Goal: Task Accomplishment & Management: Manage account settings

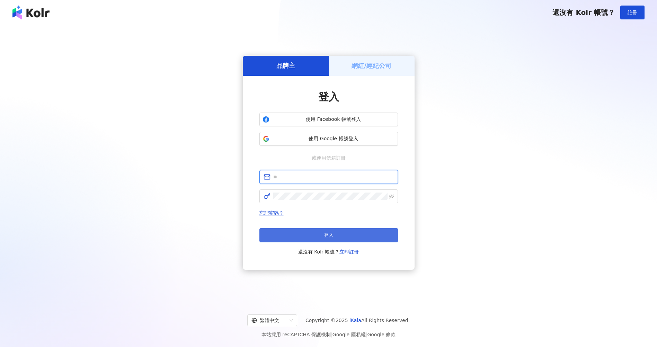
type input "**********"
click at [344, 232] on button "登入" at bounding box center [329, 235] width 139 height 14
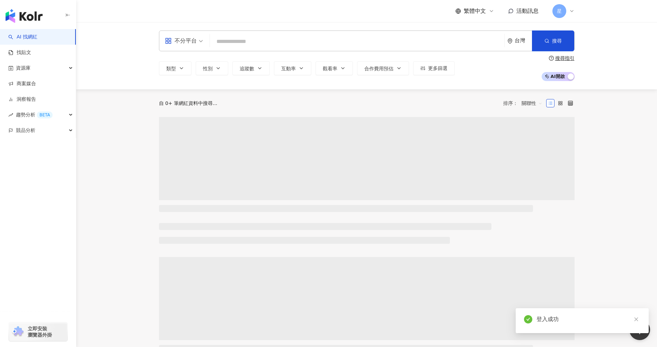
click at [563, 11] on span "星" at bounding box center [560, 11] width 14 height 14
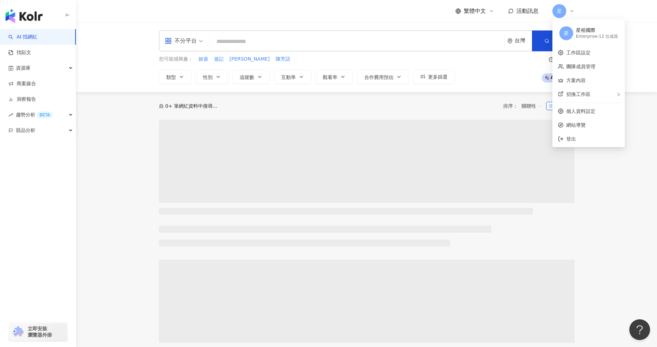
click at [588, 37] on div "Enterprise - 12 位成員" at bounding box center [597, 37] width 42 height 6
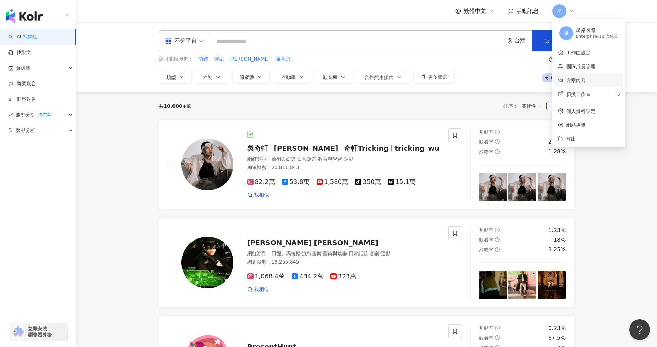
click at [570, 80] on link "方案內容" at bounding box center [576, 81] width 19 height 6
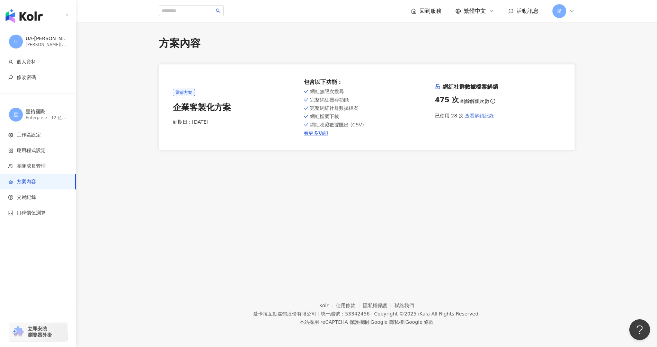
click at [470, 115] on span "查看解鎖紀錄" at bounding box center [479, 116] width 29 height 6
